Goal: Task Accomplishment & Management: Complete application form

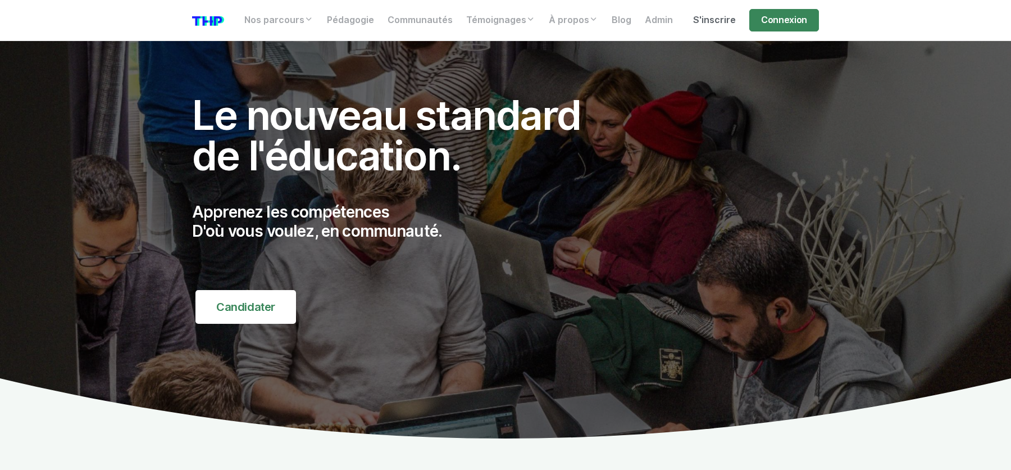
click at [704, 19] on link "S'inscrire" at bounding box center [714, 20] width 56 height 22
